Goal: Task Accomplishment & Management: Manage account settings

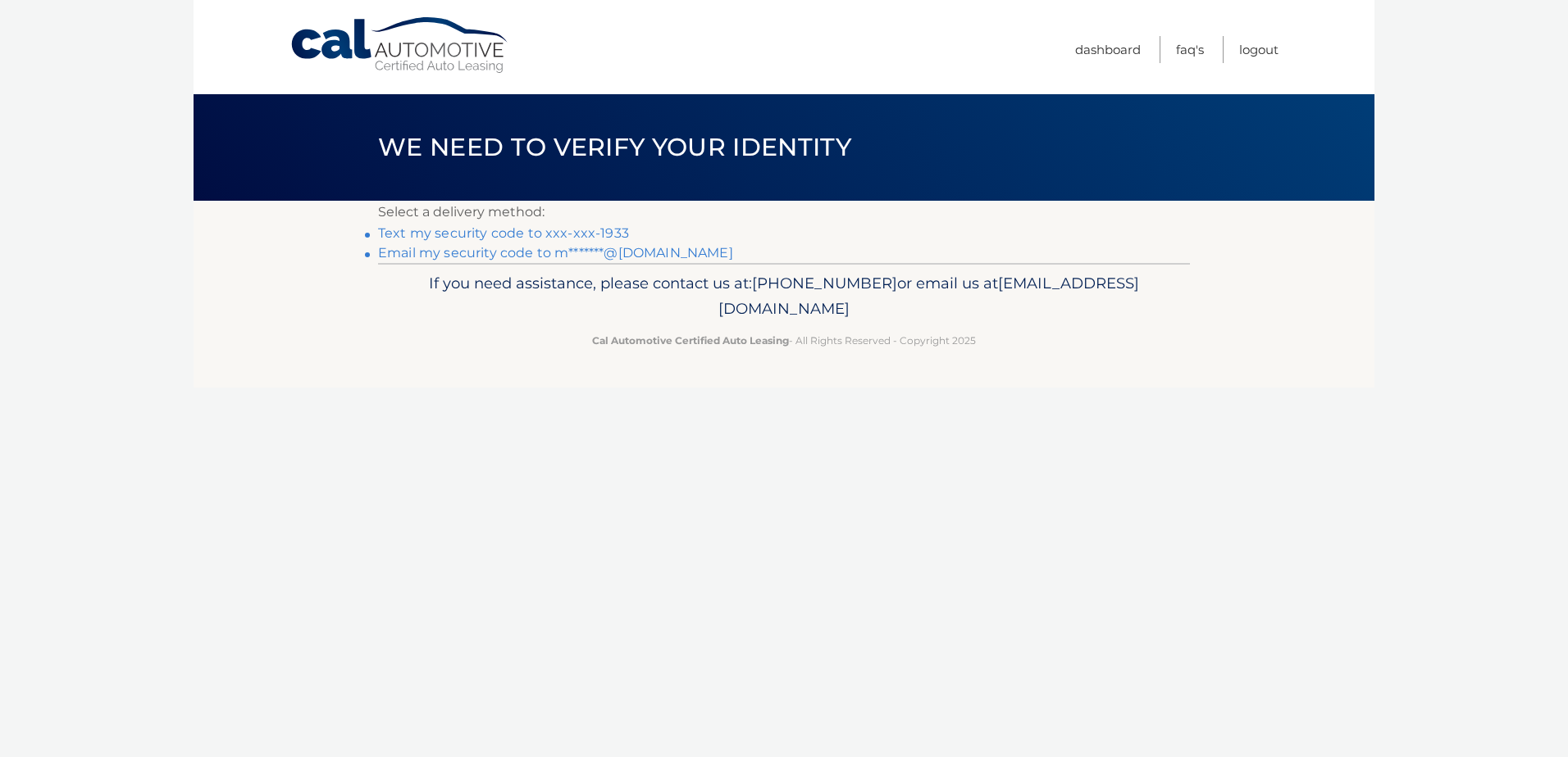
click at [511, 230] on link "Text my security code to xxx-xxx-1933" at bounding box center [503, 233] width 251 height 16
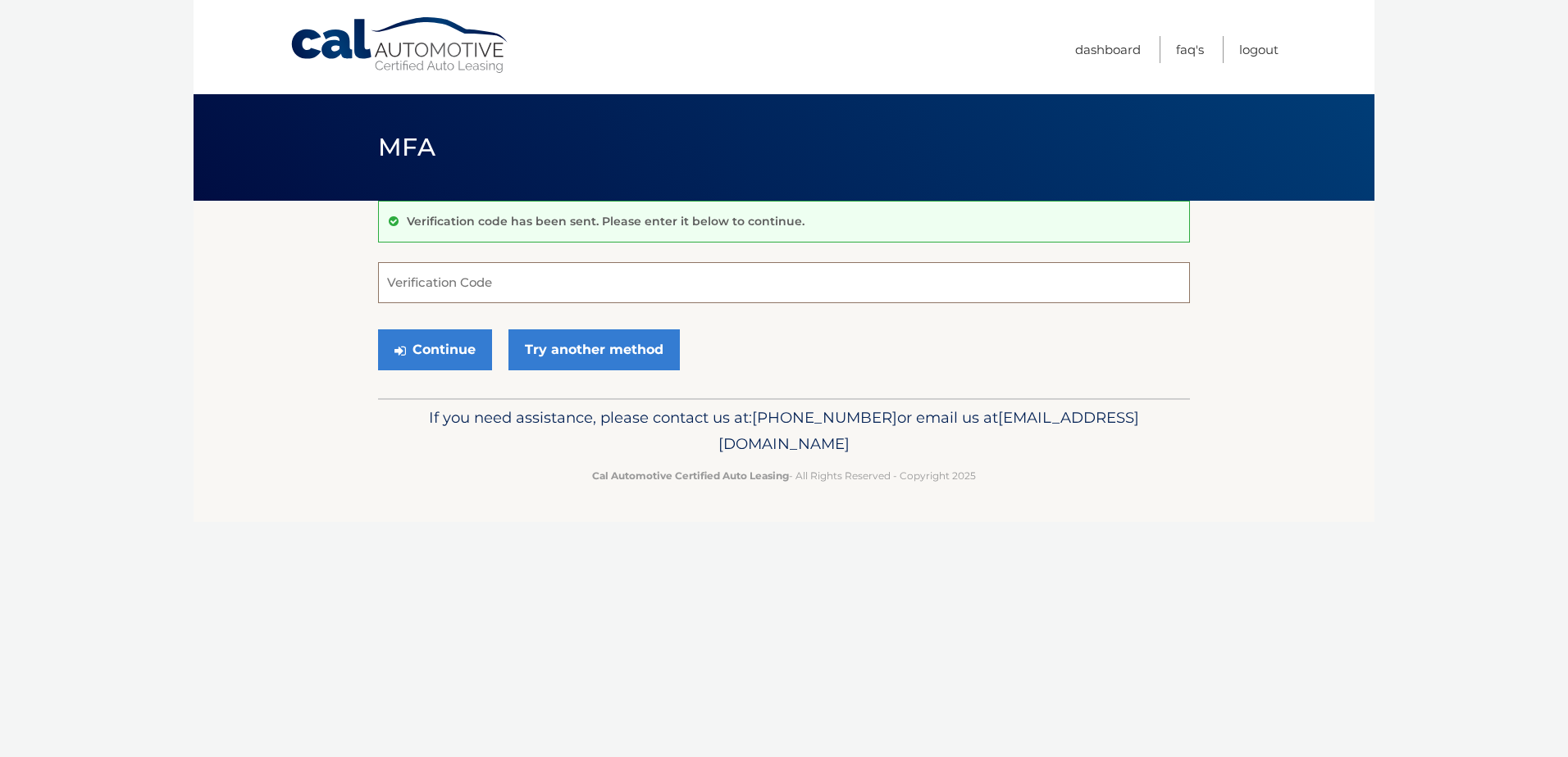
click at [491, 290] on input "Verification Code" at bounding box center [784, 283] width 812 height 41
type input "433915"
click at [430, 353] on button "Continue" at bounding box center [435, 350] width 114 height 41
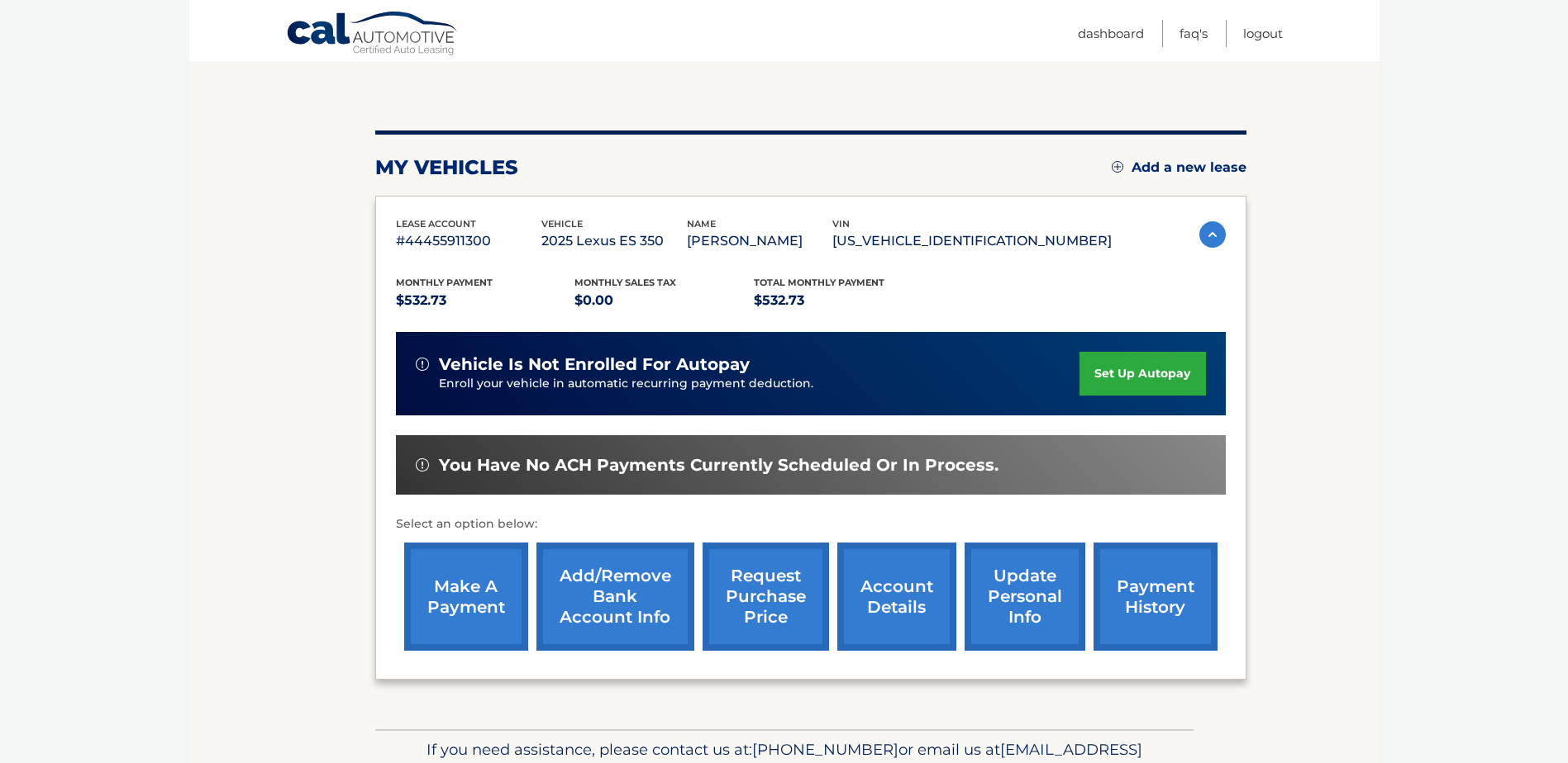
scroll to position [165, 0]
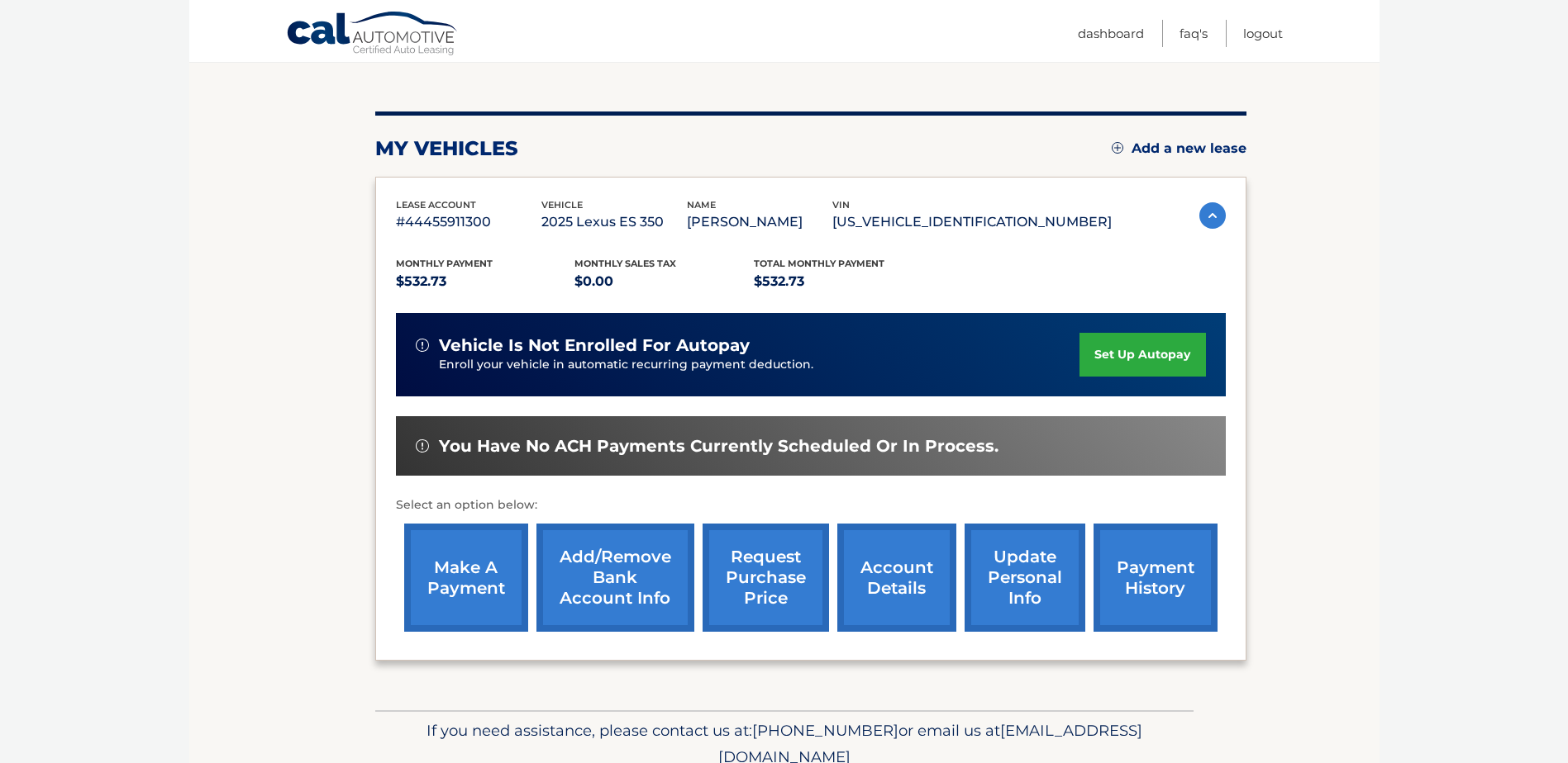
click at [449, 576] on link "make a payment" at bounding box center [465, 578] width 124 height 108
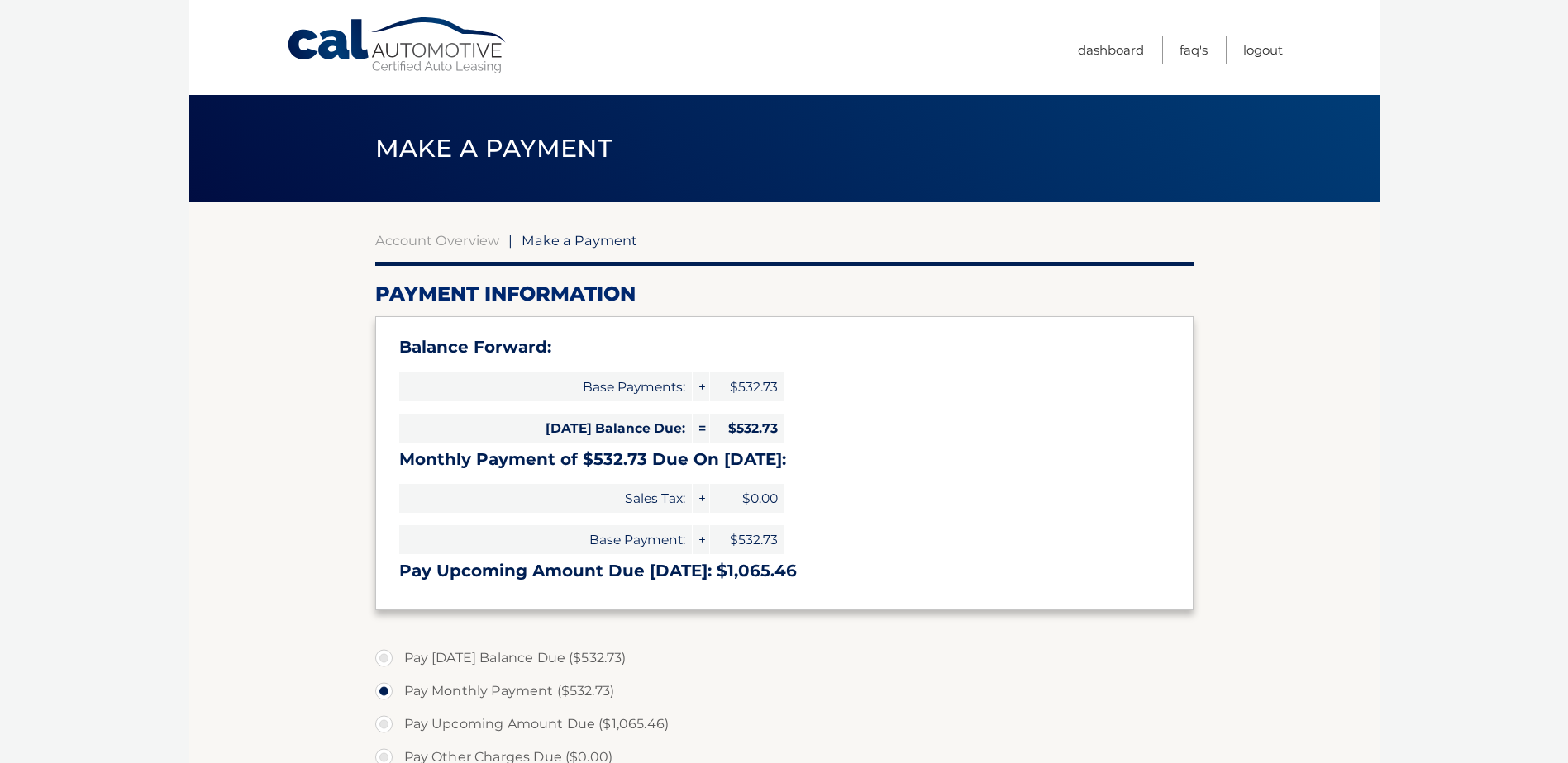
select select "ZjRmZjUxZWUtZTA2MC00ZGRkLWJiNDctMmRhYjEwODc0ZjVl"
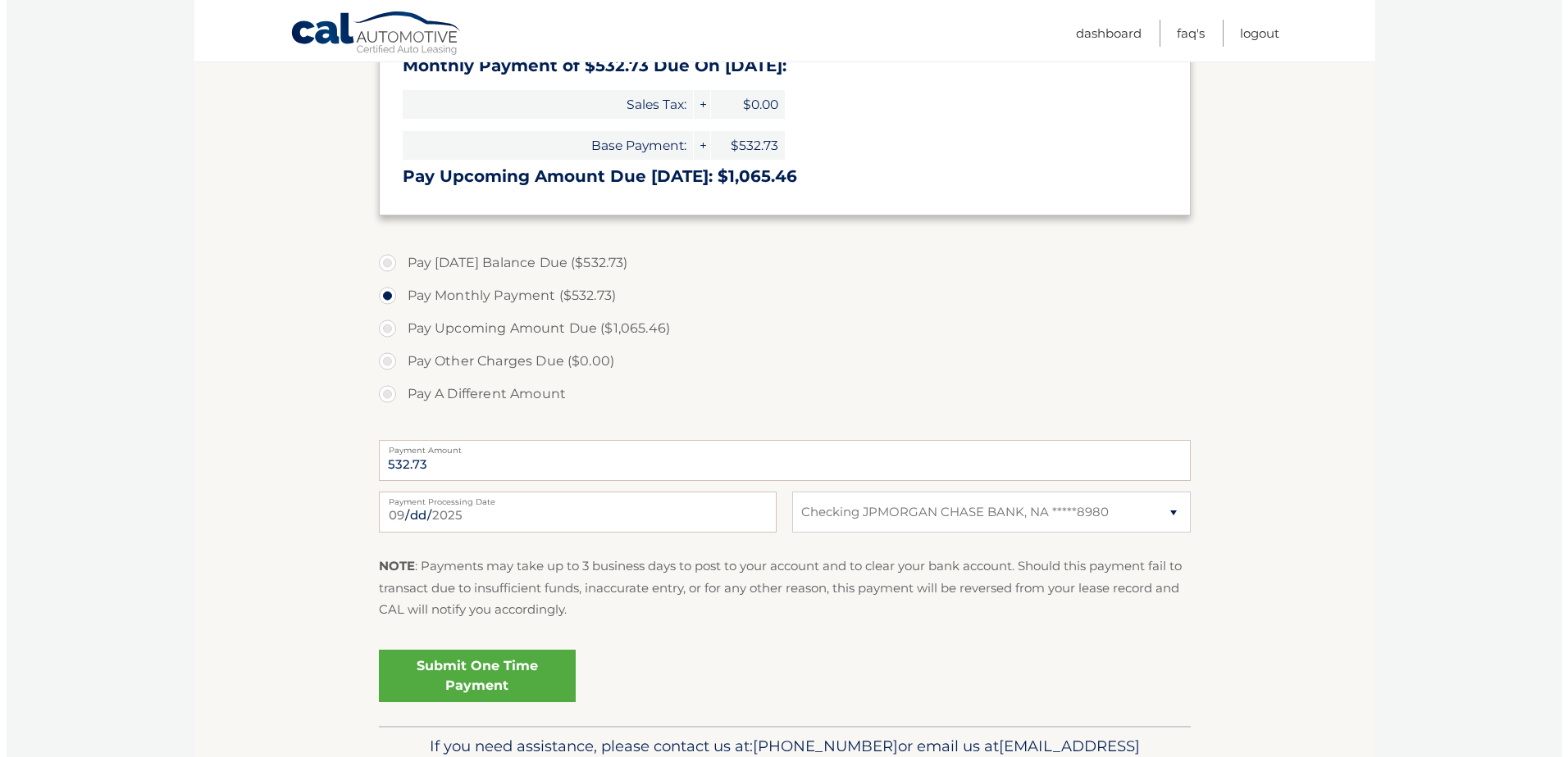
scroll to position [484, 0]
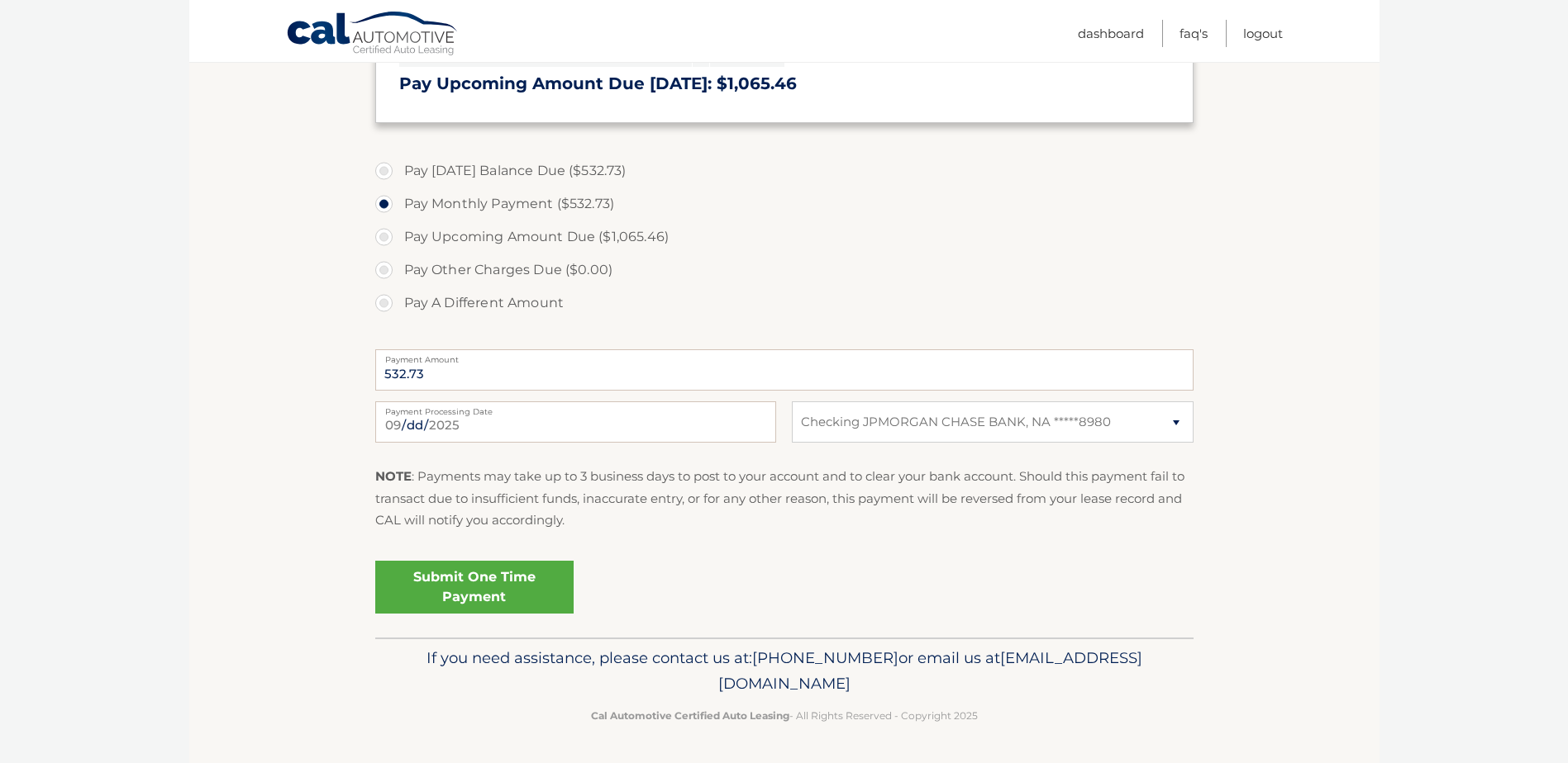
click at [460, 590] on link "Submit One Time Payment" at bounding box center [474, 587] width 198 height 53
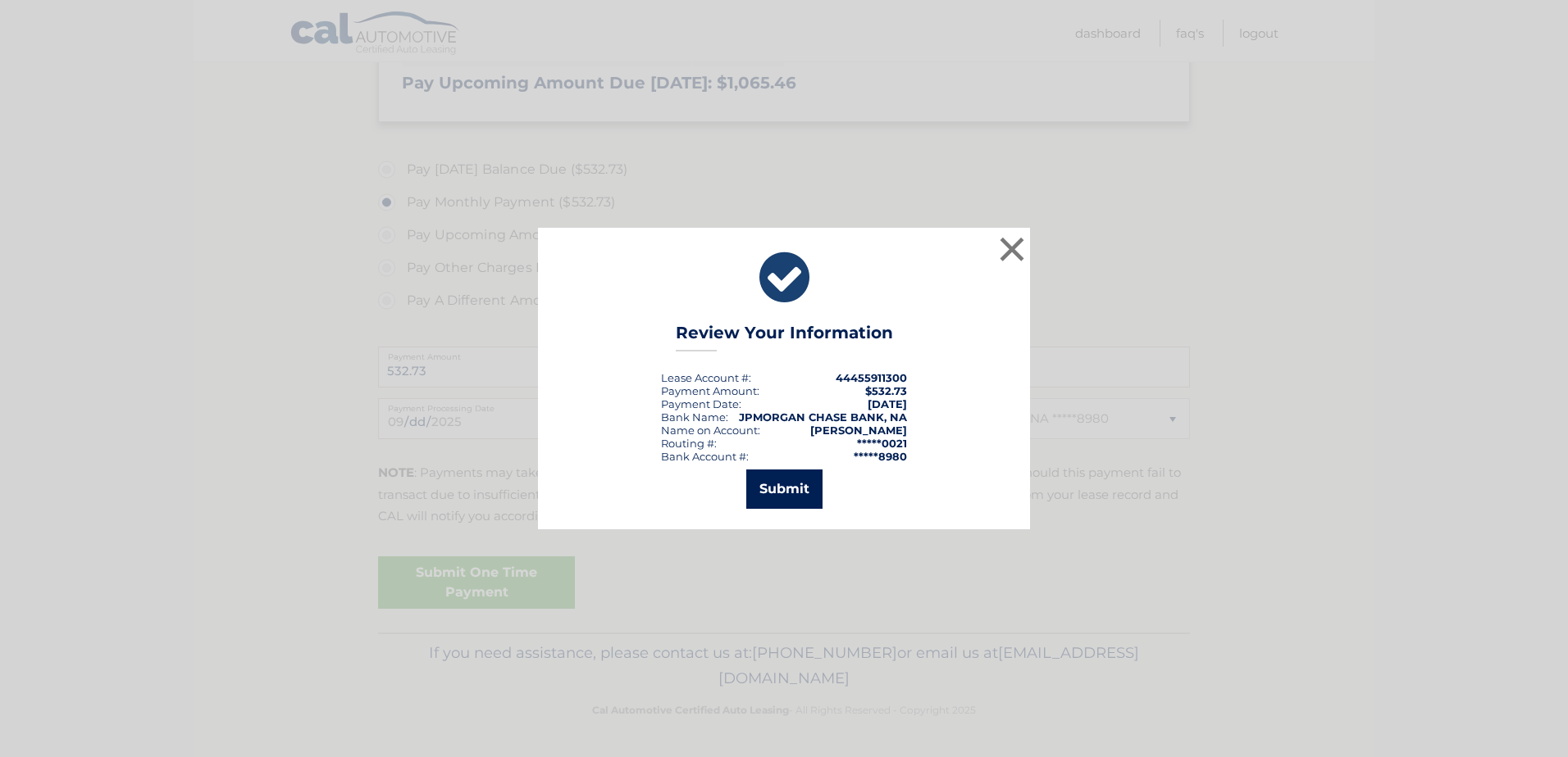
click at [789, 486] on button "Submit" at bounding box center [784, 490] width 77 height 39
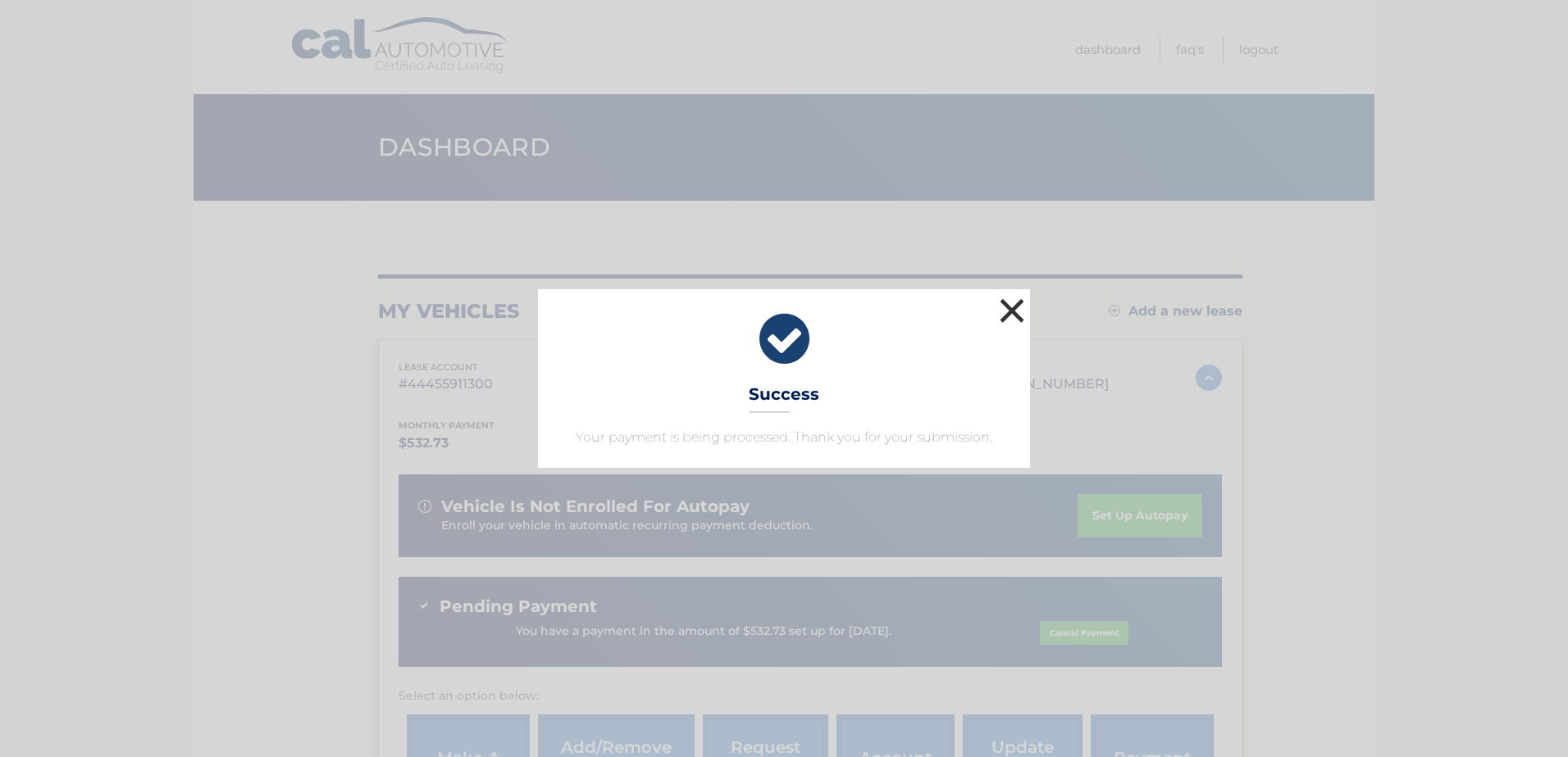
click at [1006, 309] on button "×" at bounding box center [1012, 311] width 33 height 33
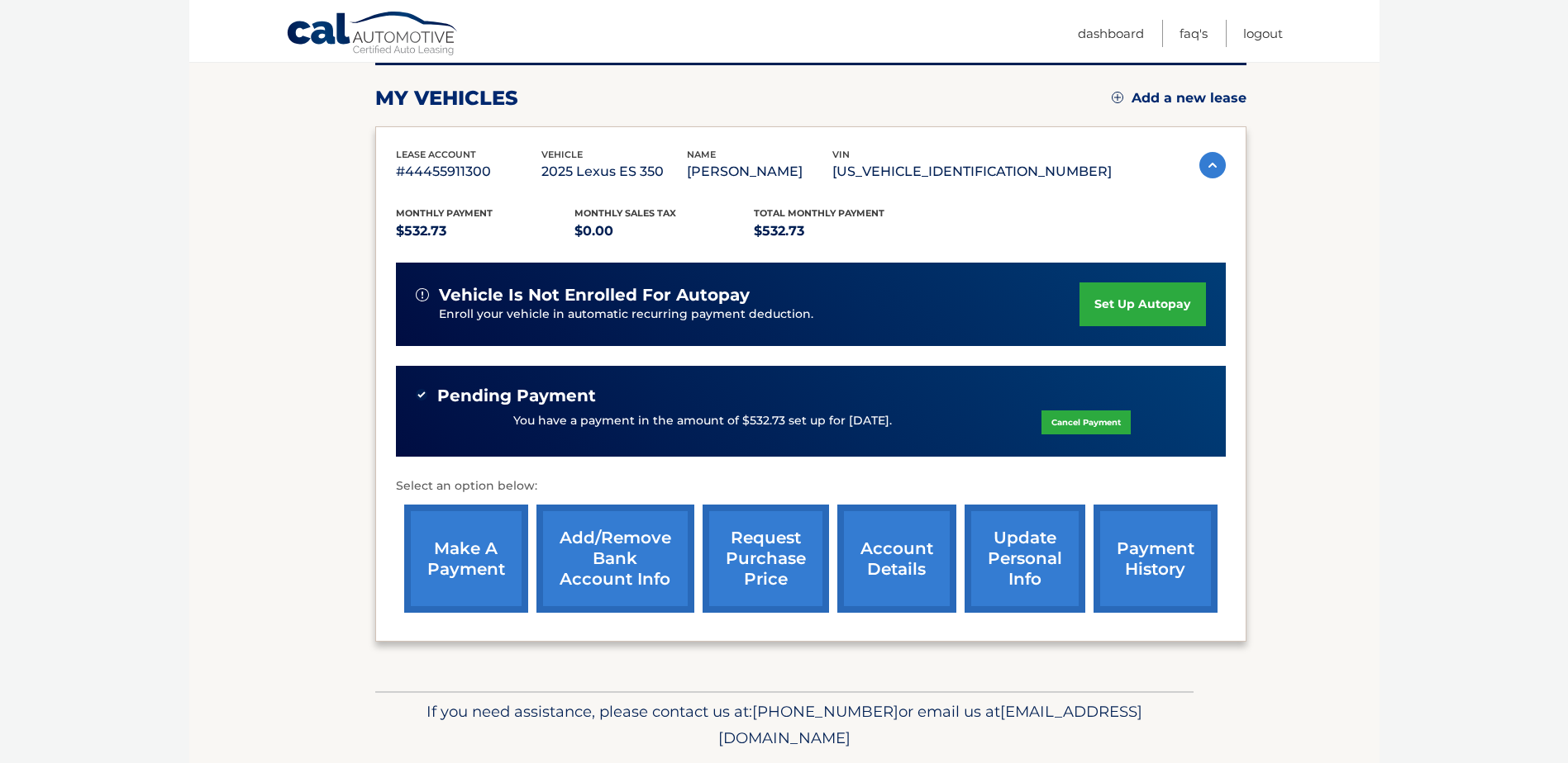
scroll to position [270, 0]
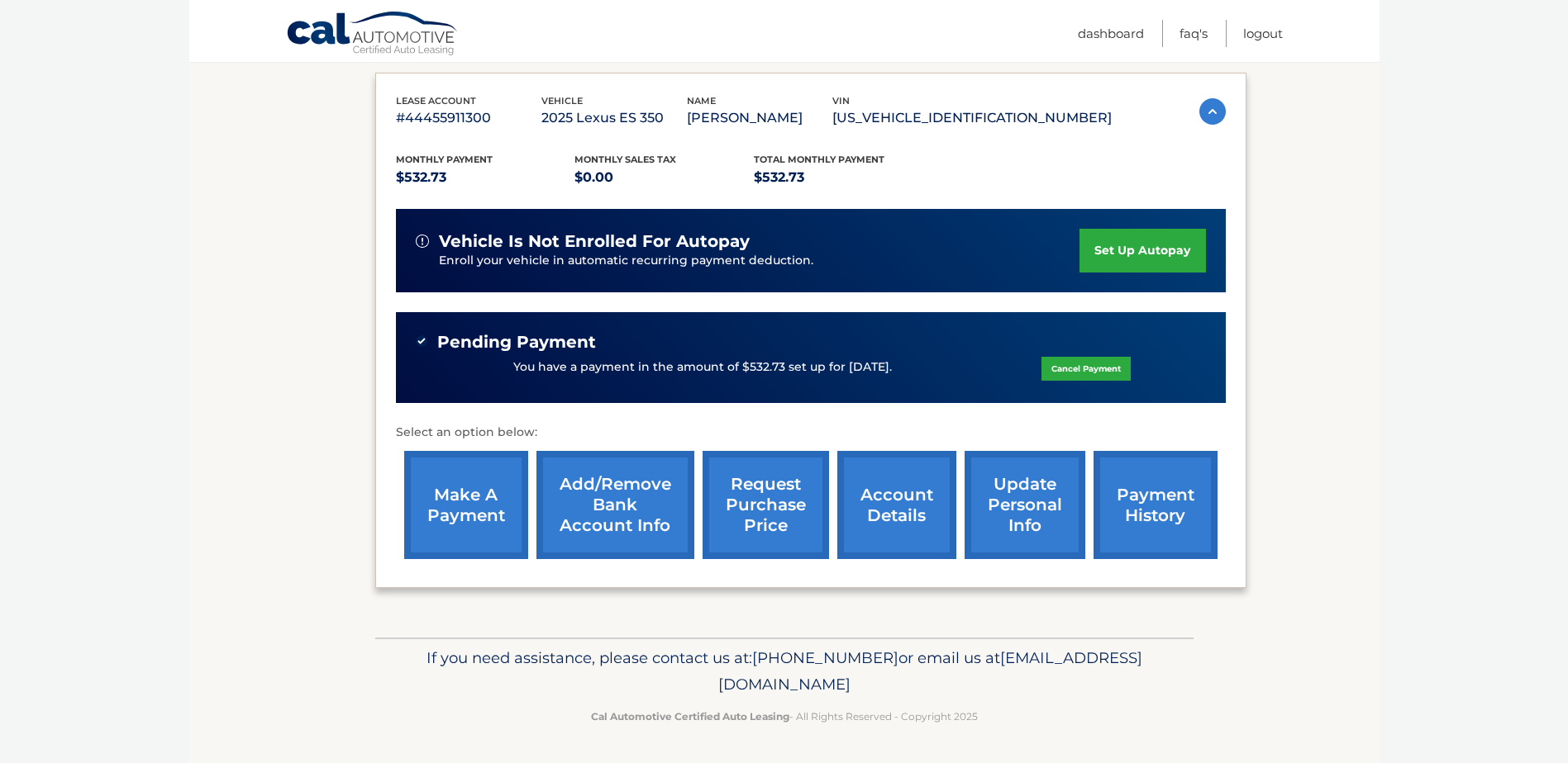
click at [1147, 517] on link "payment history" at bounding box center [1155, 505] width 124 height 108
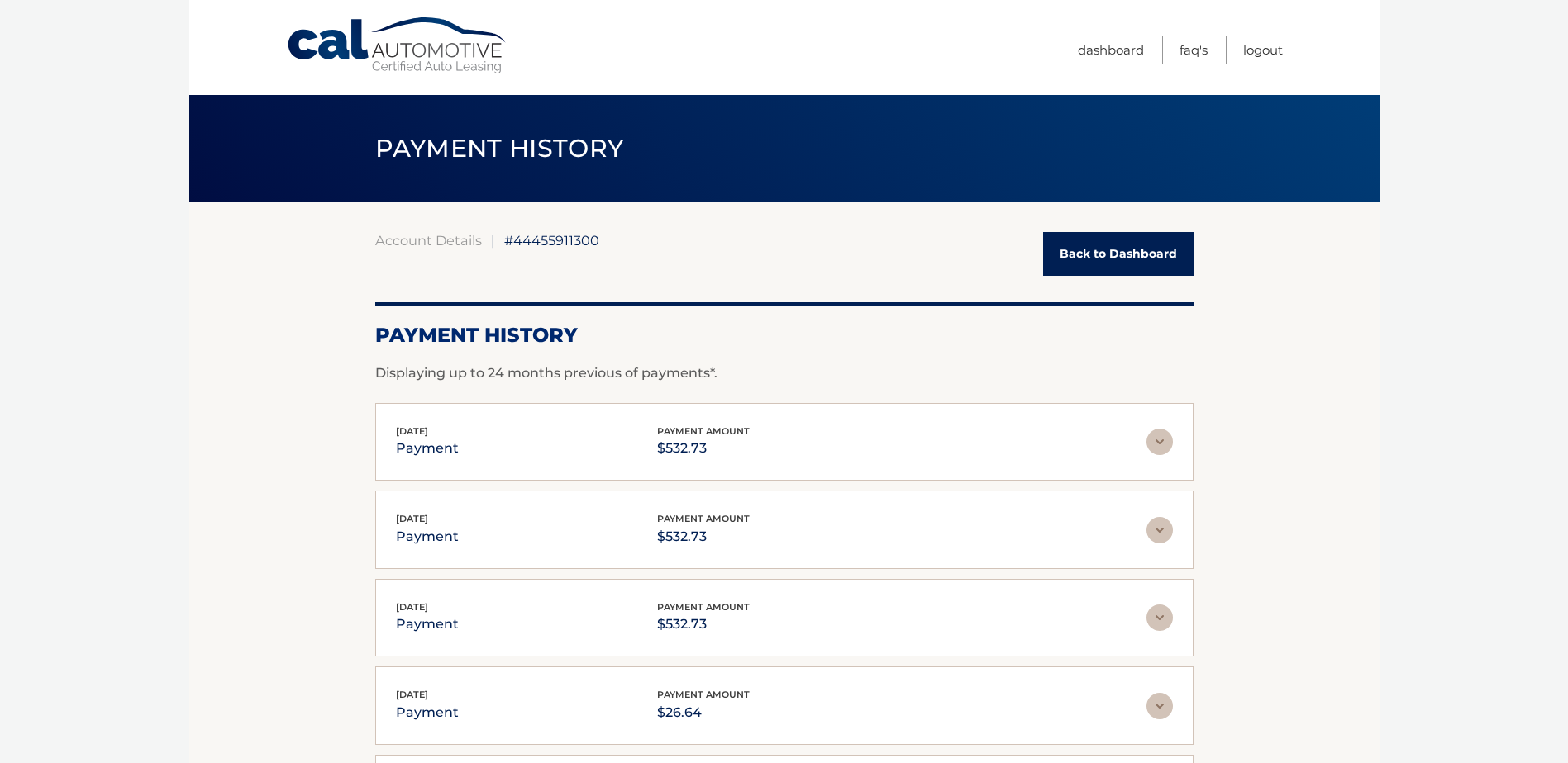
click at [1083, 250] on link "Back to Dashboard" at bounding box center [1118, 254] width 150 height 44
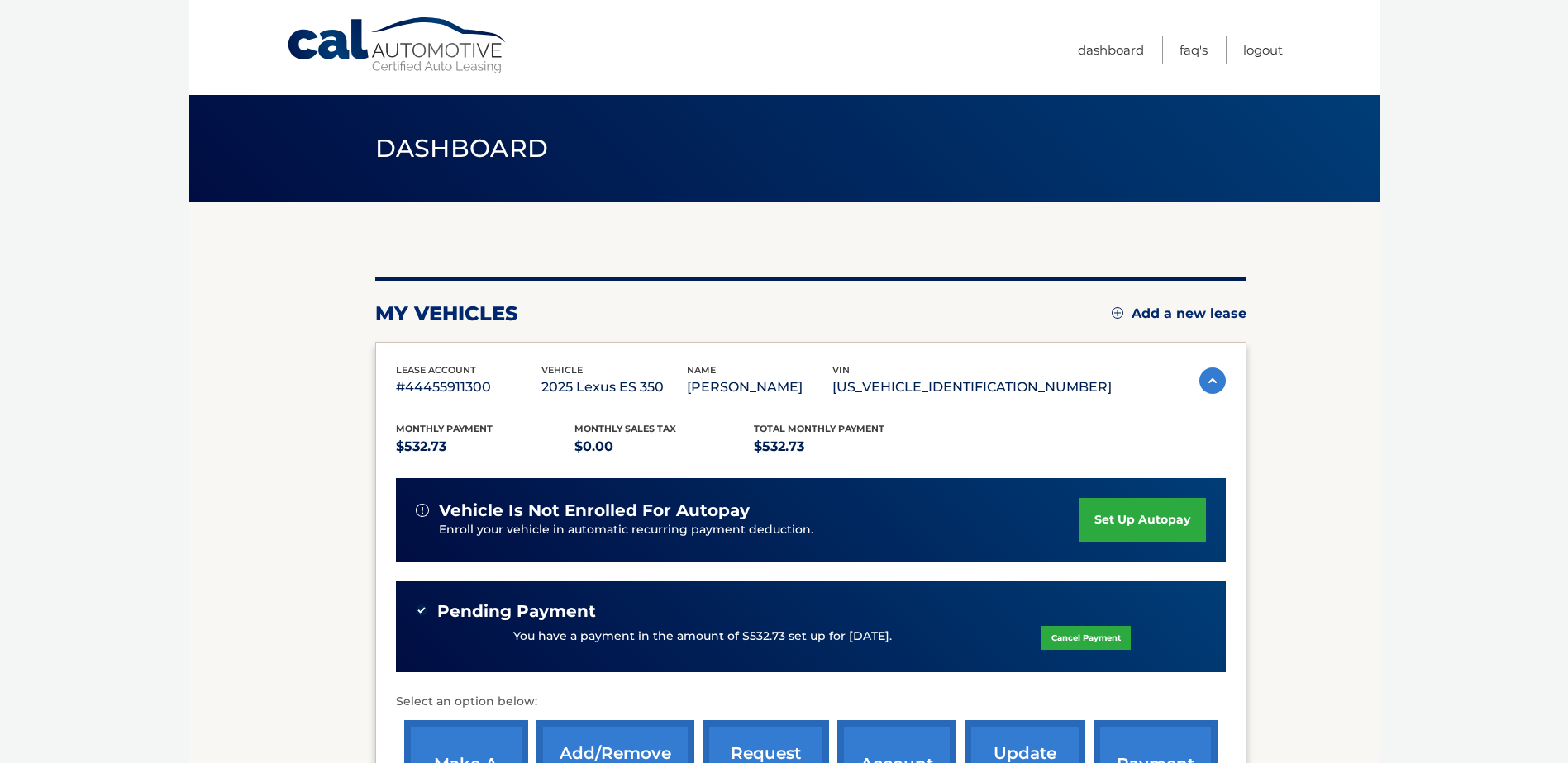
click at [1133, 522] on link "set up autopay" at bounding box center [1142, 520] width 125 height 44
click at [1267, 55] on link "Logout" at bounding box center [1263, 50] width 40 height 27
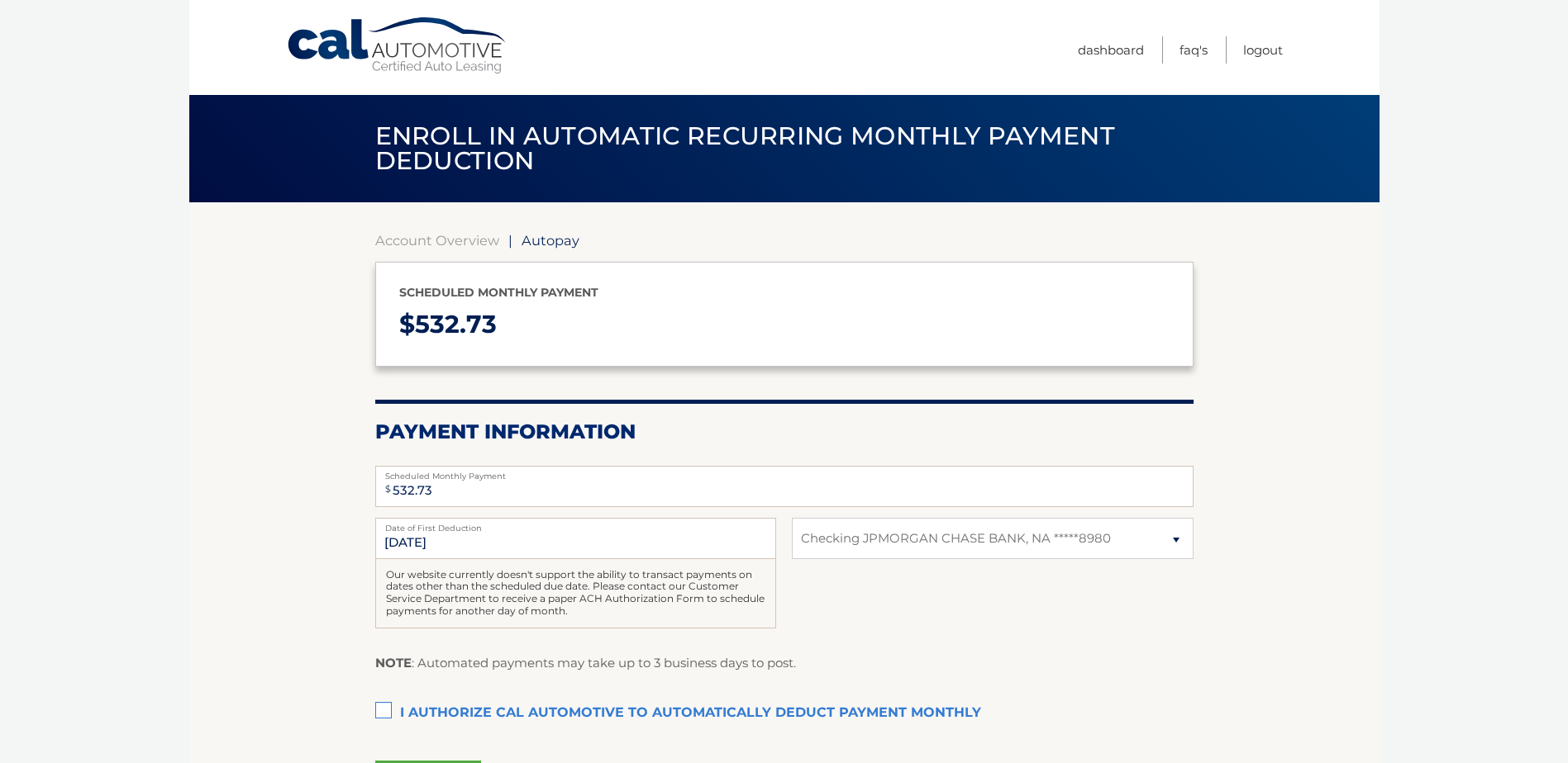
select select "ZjRmZjUxZWUtZTA2MC00ZGRkLWJiNDctMmRhYjEwODc0ZjVl"
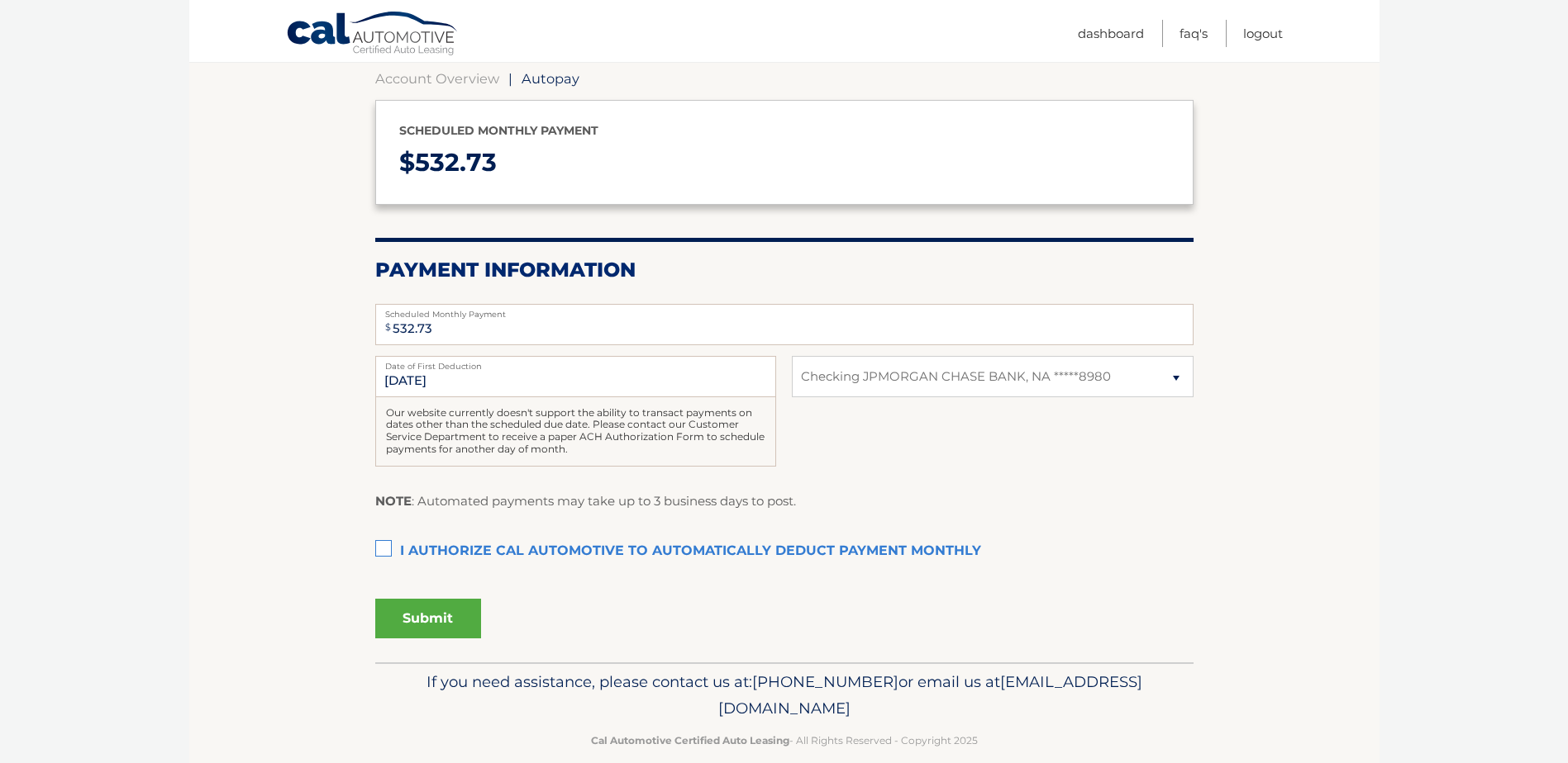
scroll to position [165, 0]
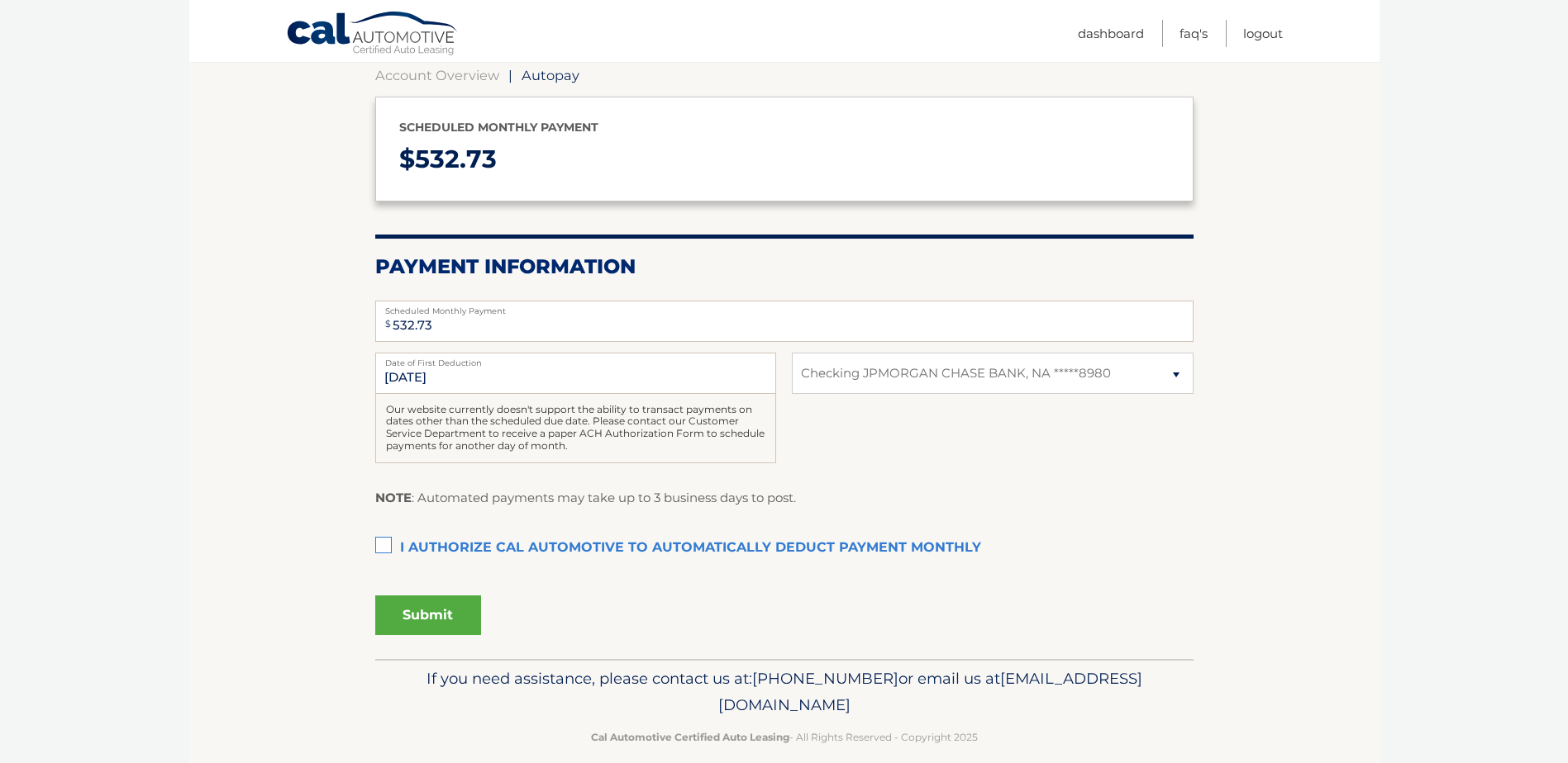
click at [386, 543] on label "I authorize cal automotive to automatically deduct payment monthly This checkbo…" at bounding box center [784, 548] width 818 height 33
click at [0, 0] on input "I authorize cal automotive to automatically deduct payment monthly This checkbo…" at bounding box center [0, 0] width 0 height 0
click at [386, 543] on label "I authorize cal automotive to automatically deduct payment monthly This checkbo…" at bounding box center [784, 548] width 818 height 33
click at [0, 0] on input "I authorize cal automotive to automatically deduct payment monthly This checkbo…" at bounding box center [0, 0] width 0 height 0
